Goal: Check status

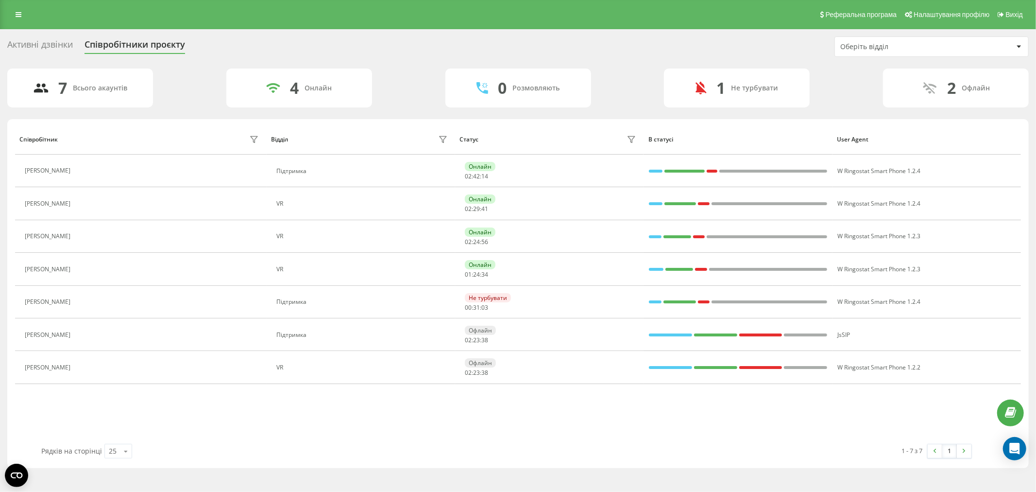
click at [831, 406] on div "Співробітник Відділ Статус В статусі User Agent [PERSON_NAME] Підтримка Онлайн …" at bounding box center [518, 284] width 1006 height 320
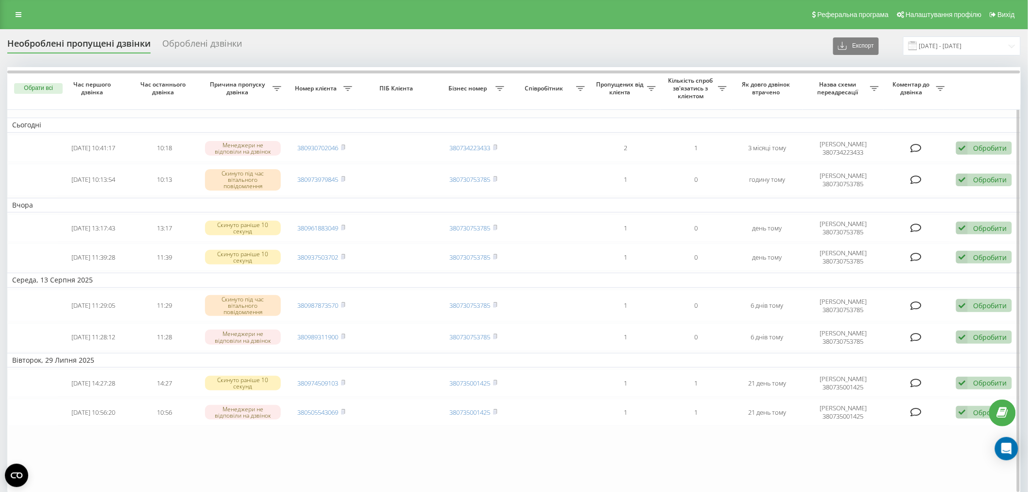
click at [925, 460] on table "Сьогодні [DATE] 10:41:17 10:18 Менеджери не відповіли на дзвінок 380930702046 3…" at bounding box center [513, 281] width 1013 height 428
